Goal: Transaction & Acquisition: Purchase product/service

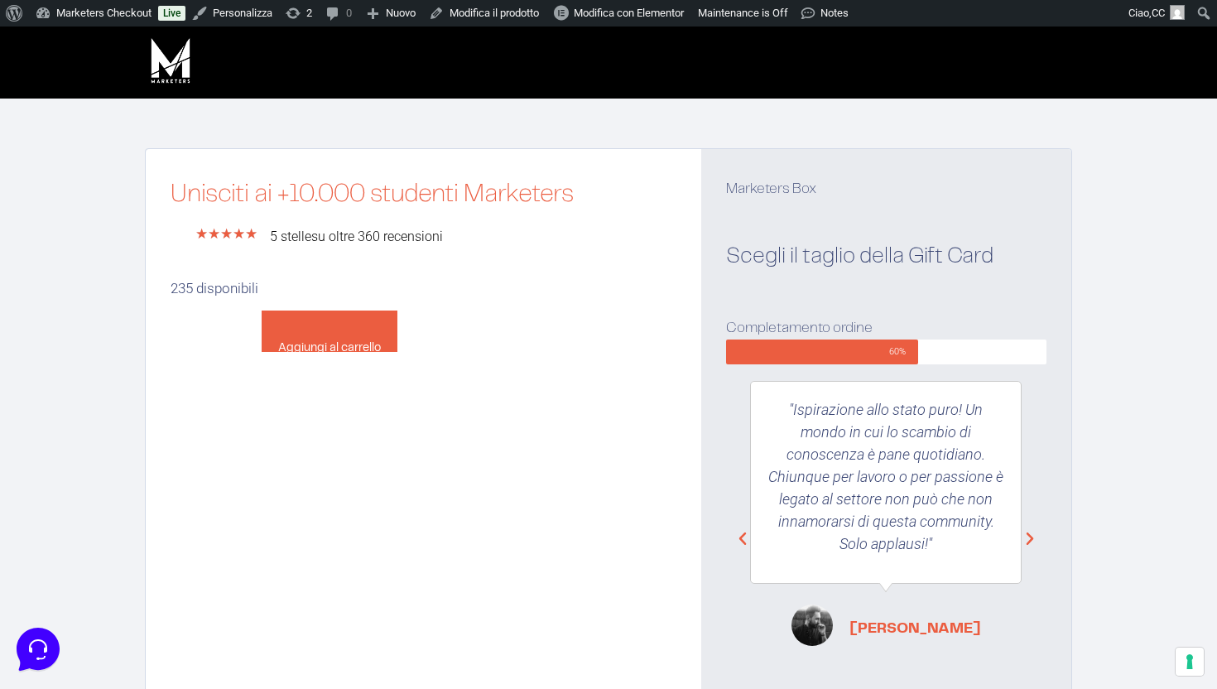
click at [333, 333] on button "Aggiungi al carrello" at bounding box center [330, 331] width 136 height 41
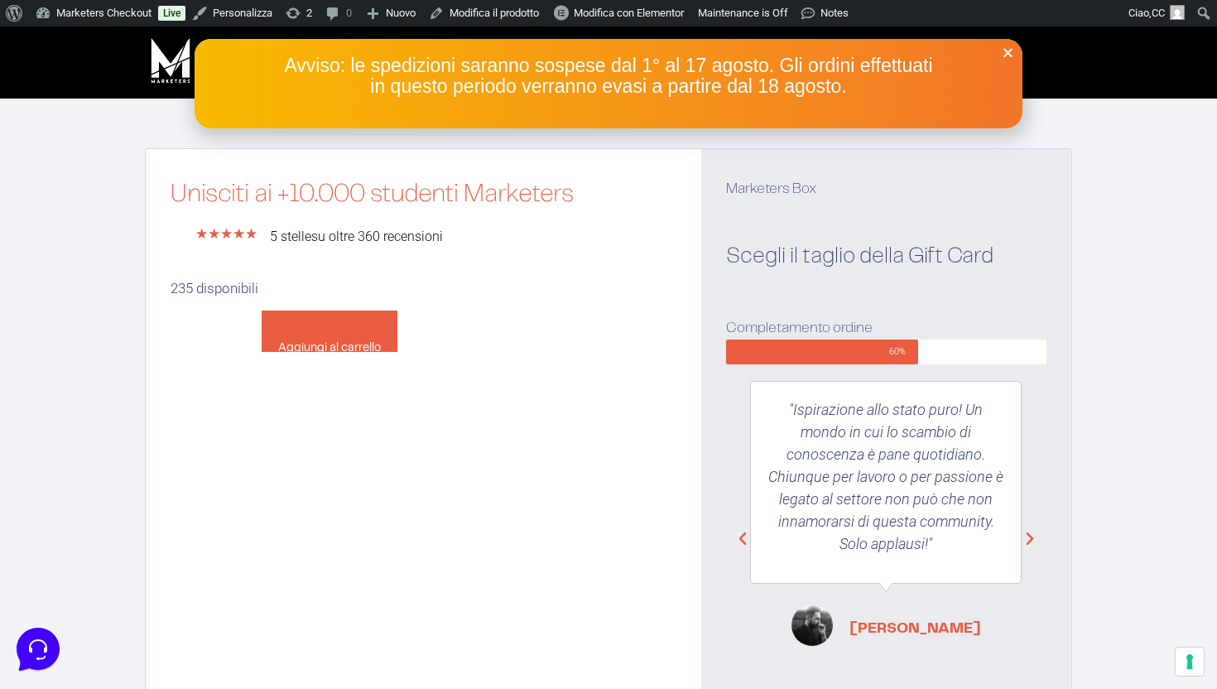
click at [333, 333] on button "Aggiungi al carrello" at bounding box center [330, 331] width 136 height 41
click at [1009, 56] on icon "Close" at bounding box center [1008, 52] width 12 height 12
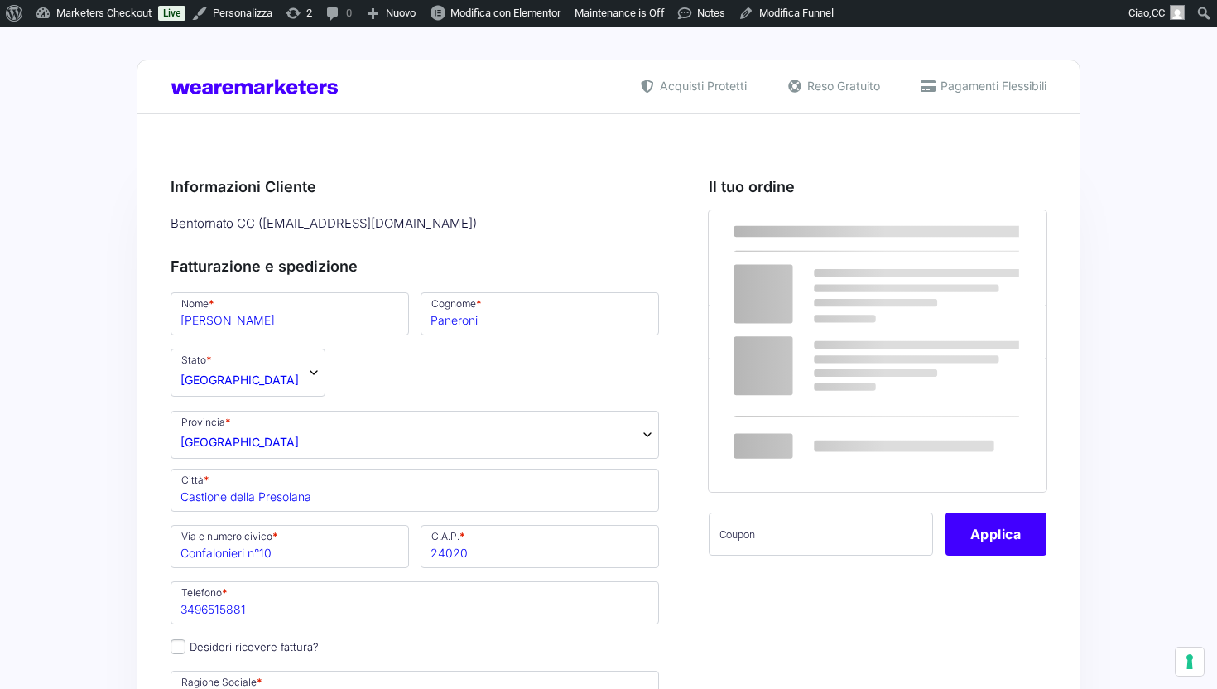
select select "BG"
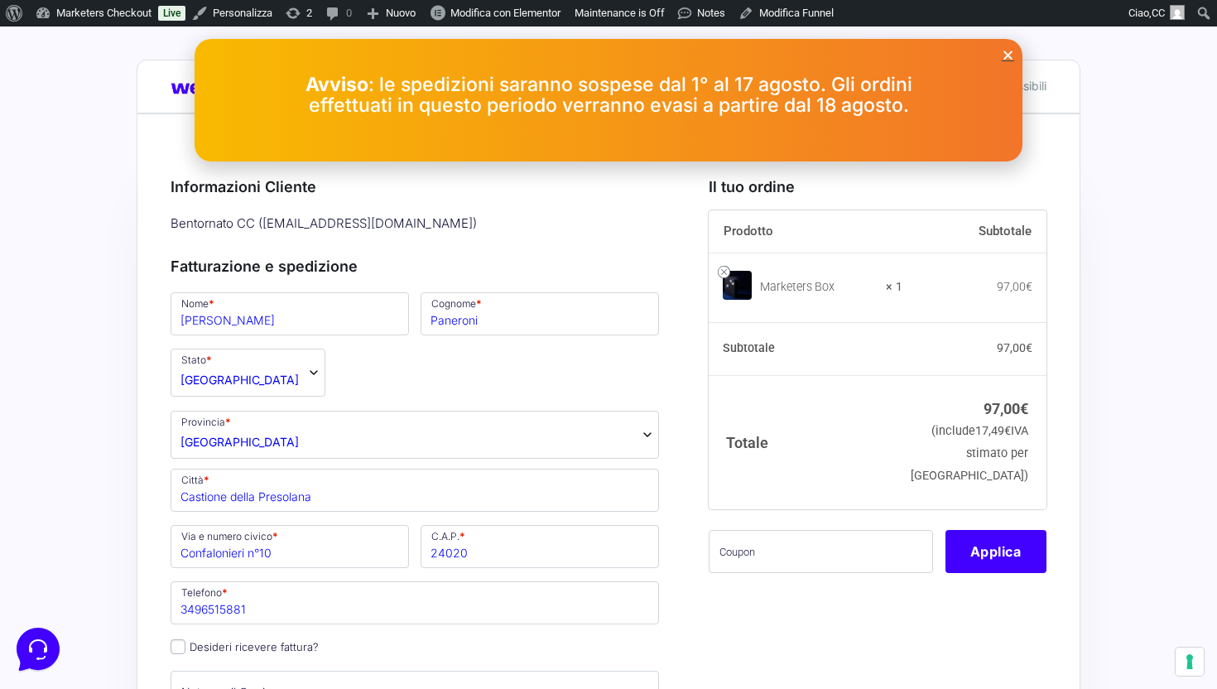
click at [1007, 54] on icon "Close" at bounding box center [1008, 55] width 12 height 12
